Goal: Find specific page/section: Find specific page/section

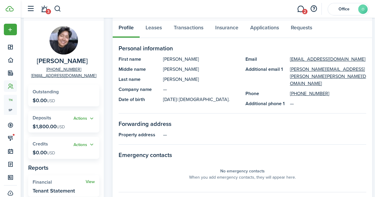
click at [56, 7] on button "button" at bounding box center [57, 9] width 7 height 10
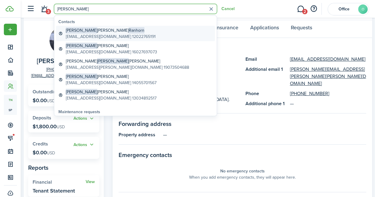
type input "[PERSON_NAME]"
click at [87, 31] on global-search-item-title "[PERSON_NAME]" at bounding box center [111, 30] width 90 height 6
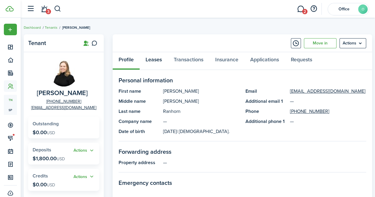
click at [157, 63] on link "Leases" at bounding box center [154, 61] width 28 height 18
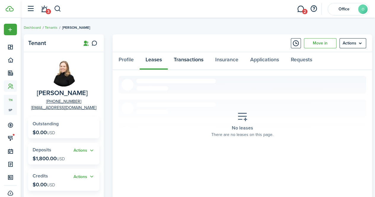
click at [180, 63] on link "Transactions" at bounding box center [189, 61] width 42 height 18
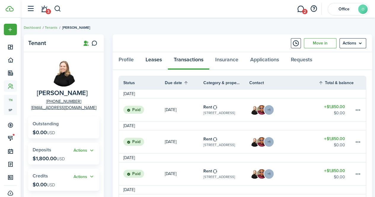
click at [158, 61] on link "Leases" at bounding box center [154, 61] width 28 height 18
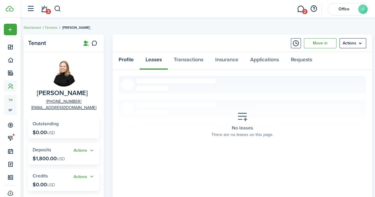
click at [124, 61] on link "Profile" at bounding box center [126, 61] width 27 height 18
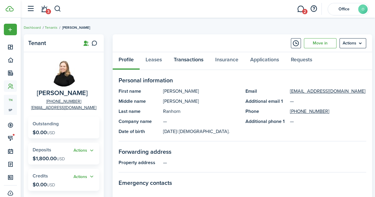
click at [187, 63] on link "Transactions" at bounding box center [189, 61] width 42 height 18
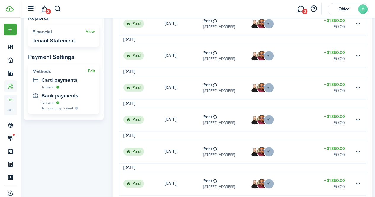
scroll to position [190, 0]
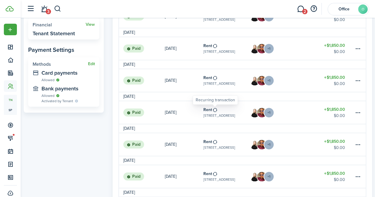
click at [215, 110] on table-icon at bounding box center [215, 110] width 5 height 5
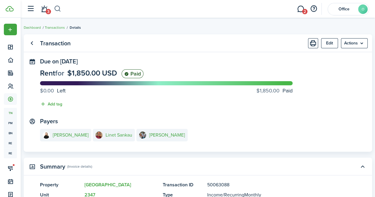
click at [56, 7] on button "button" at bounding box center [57, 9] width 7 height 10
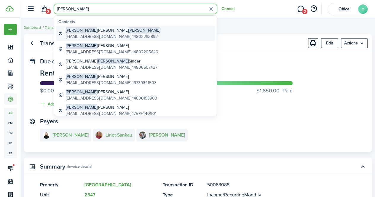
type input "[PERSON_NAME]"
click at [129, 29] on span "[PERSON_NAME]" at bounding box center [144, 30] width 31 height 6
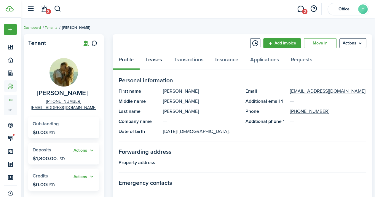
click at [152, 60] on link "Leases" at bounding box center [154, 61] width 28 height 18
